Goal: Contribute content

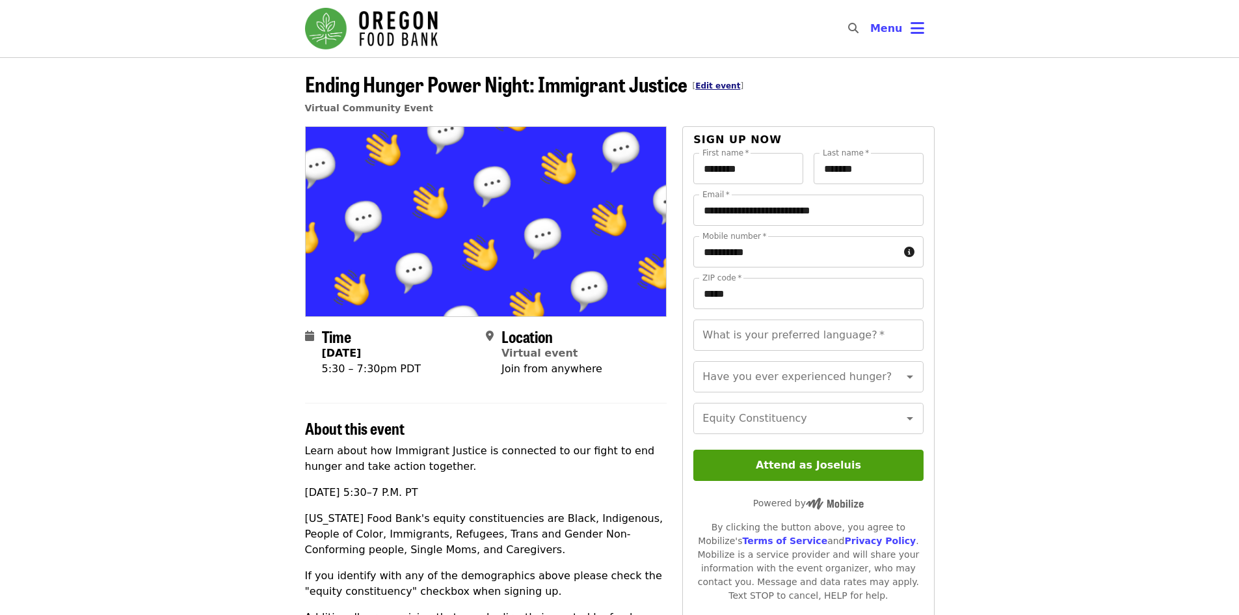
click at [718, 83] on link "Edit event" at bounding box center [717, 85] width 45 height 9
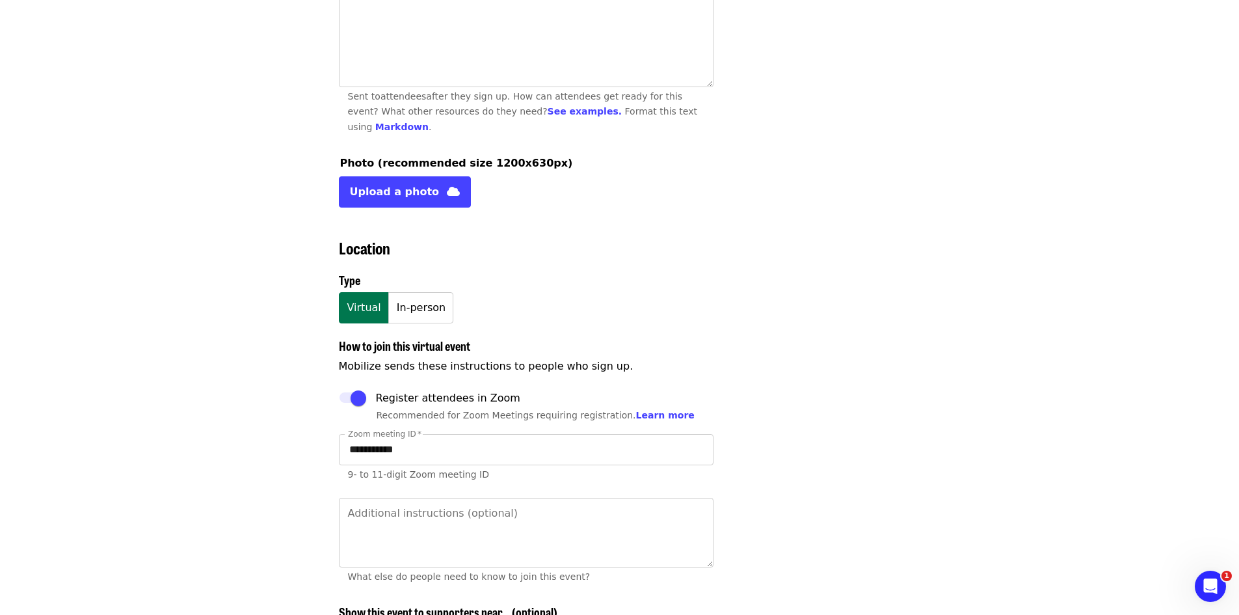
scroll to position [798, 0]
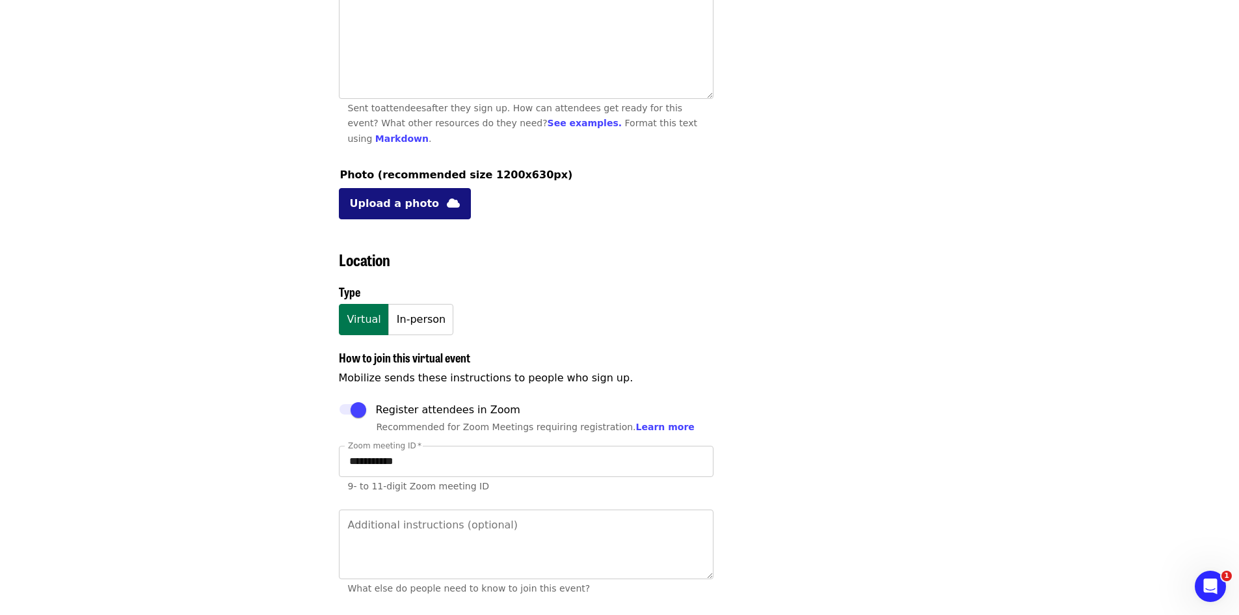
click at [414, 189] on button "Upload a photo" at bounding box center [405, 203] width 133 height 31
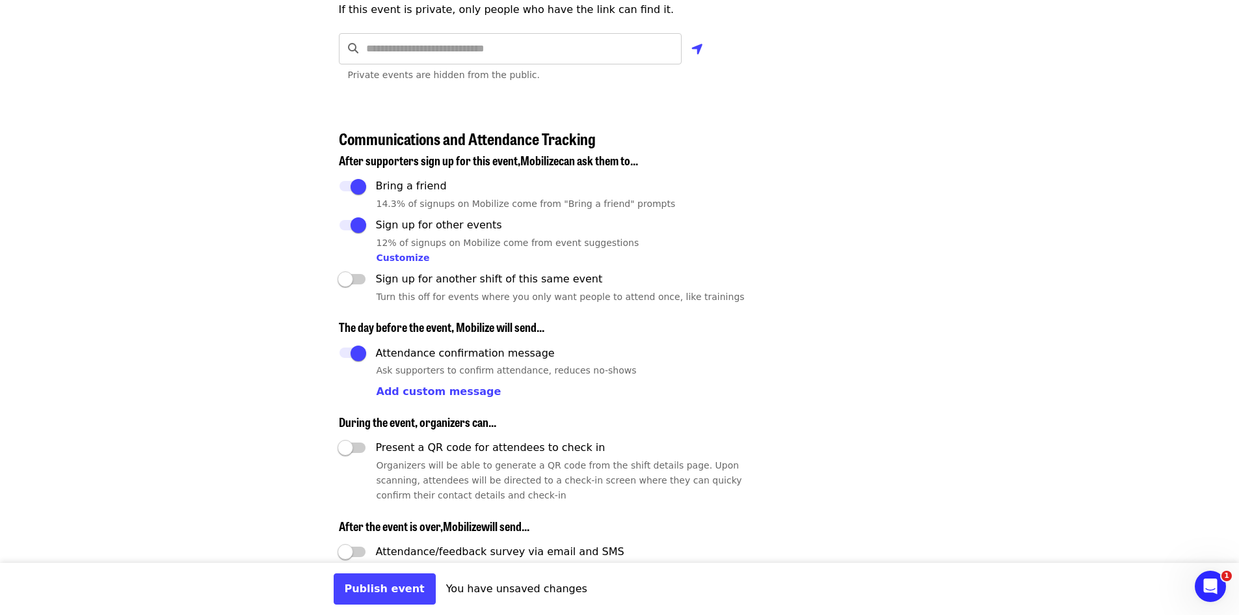
scroll to position [1904, 0]
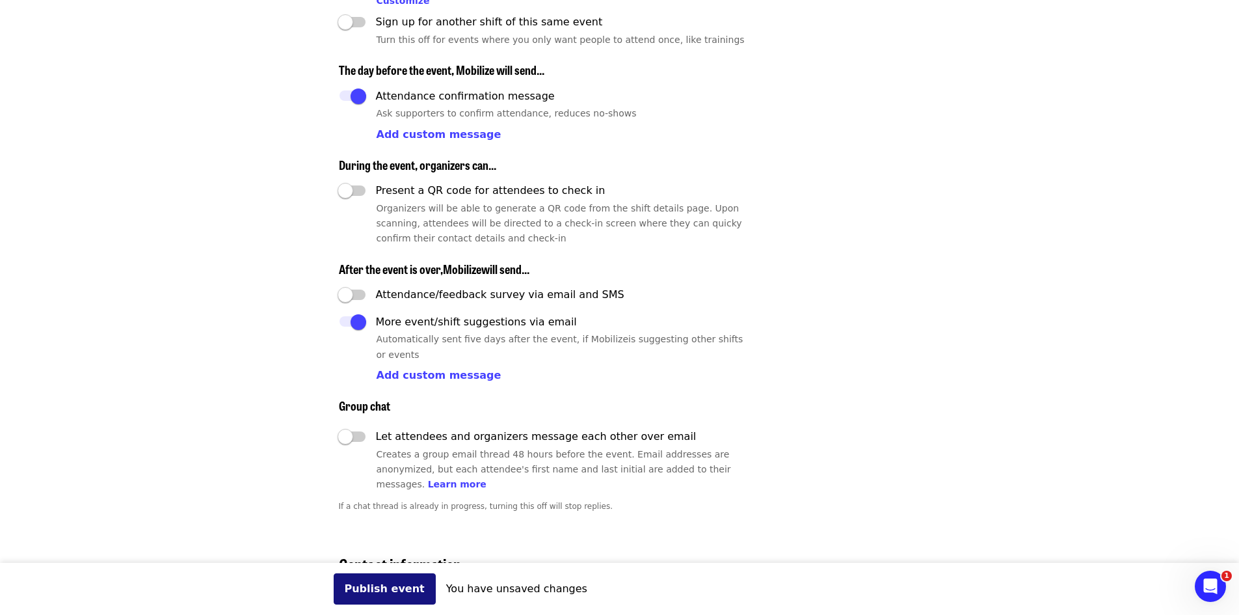
click at [389, 591] on button "Publish event" at bounding box center [385, 588] width 102 height 31
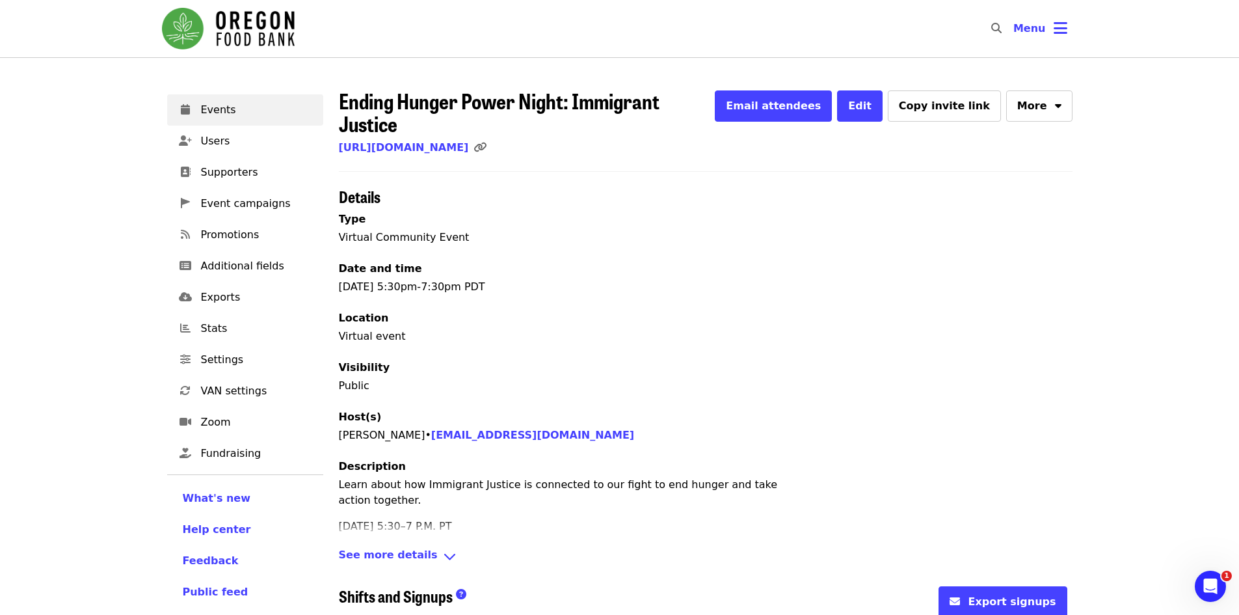
click at [571, 136] on div "Ending Hunger Power Night: Immigrant Justice Email attendees Edit Copy invite l…" at bounding box center [706, 446] width 734 height 714
click at [469, 141] on link "https://www.mobilize.us/oregonfoodbank/event/847192/" at bounding box center [404, 147] width 130 height 12
